Goal: Information Seeking & Learning: Learn about a topic

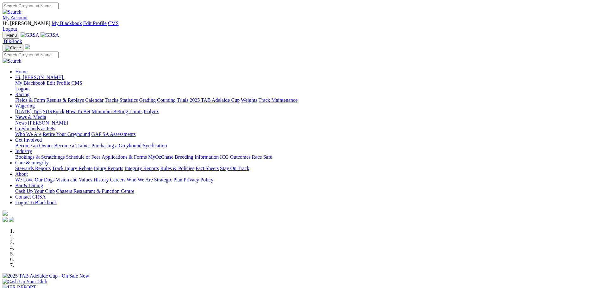
click at [59, 8] on input "Search" at bounding box center [31, 6] width 56 height 7
type input "mepunga reward"
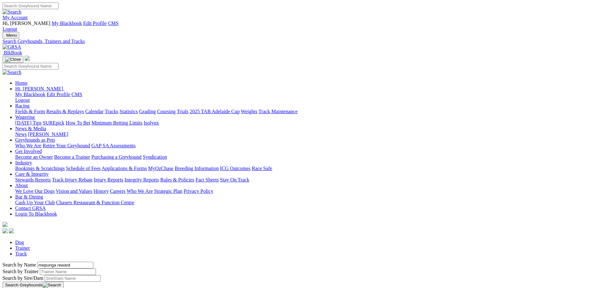
drag, startPoint x: 133, startPoint y: 200, endPoint x: 126, endPoint y: 198, distance: 7.2
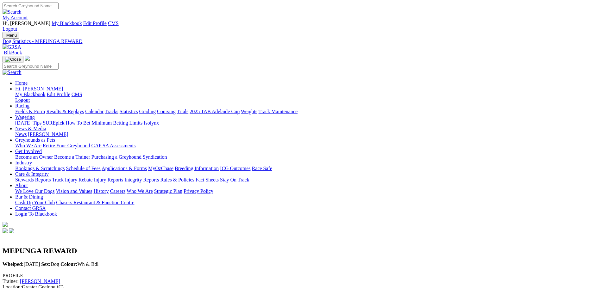
click at [59, 7] on input "Search" at bounding box center [31, 6] width 56 height 7
type input "s"
type input "excavation"
